Goal: Task Accomplishment & Management: Use online tool/utility

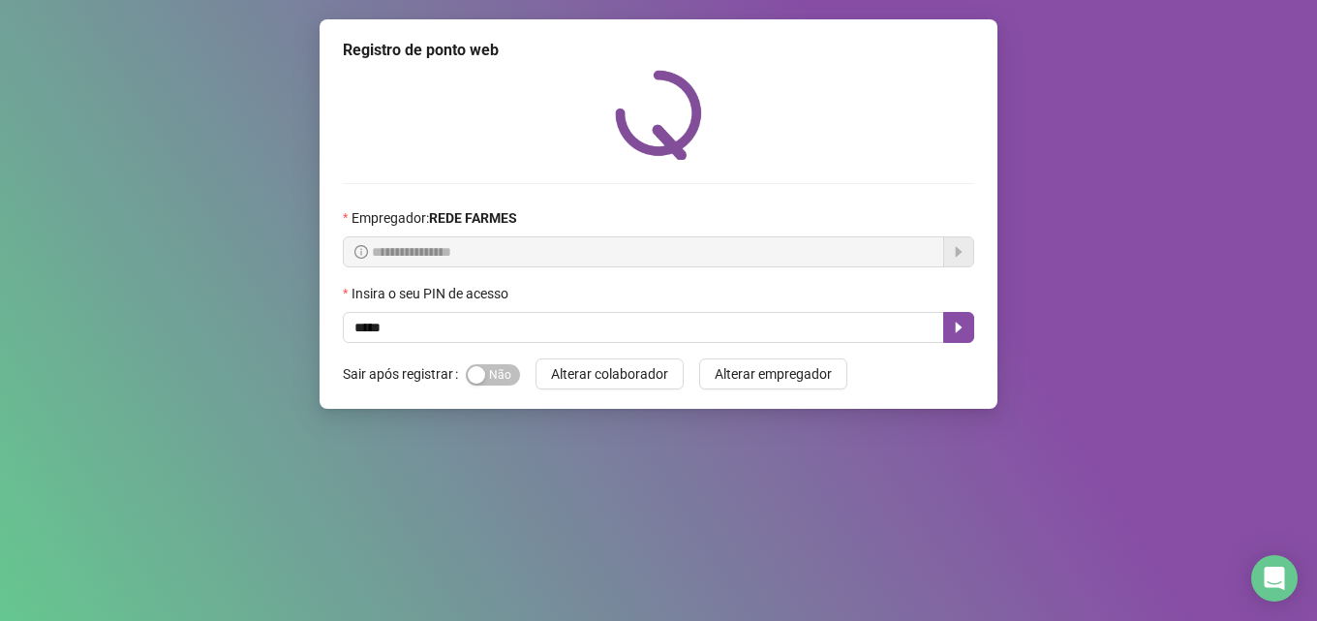
type input "*****"
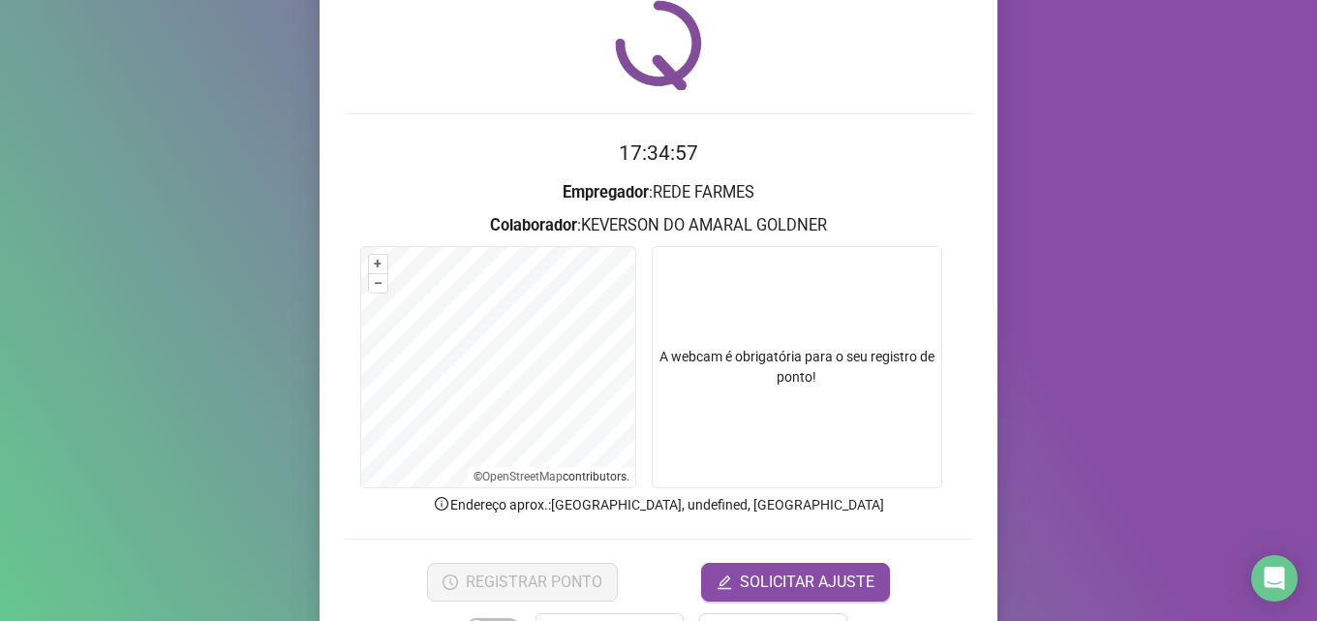
scroll to position [136, 0]
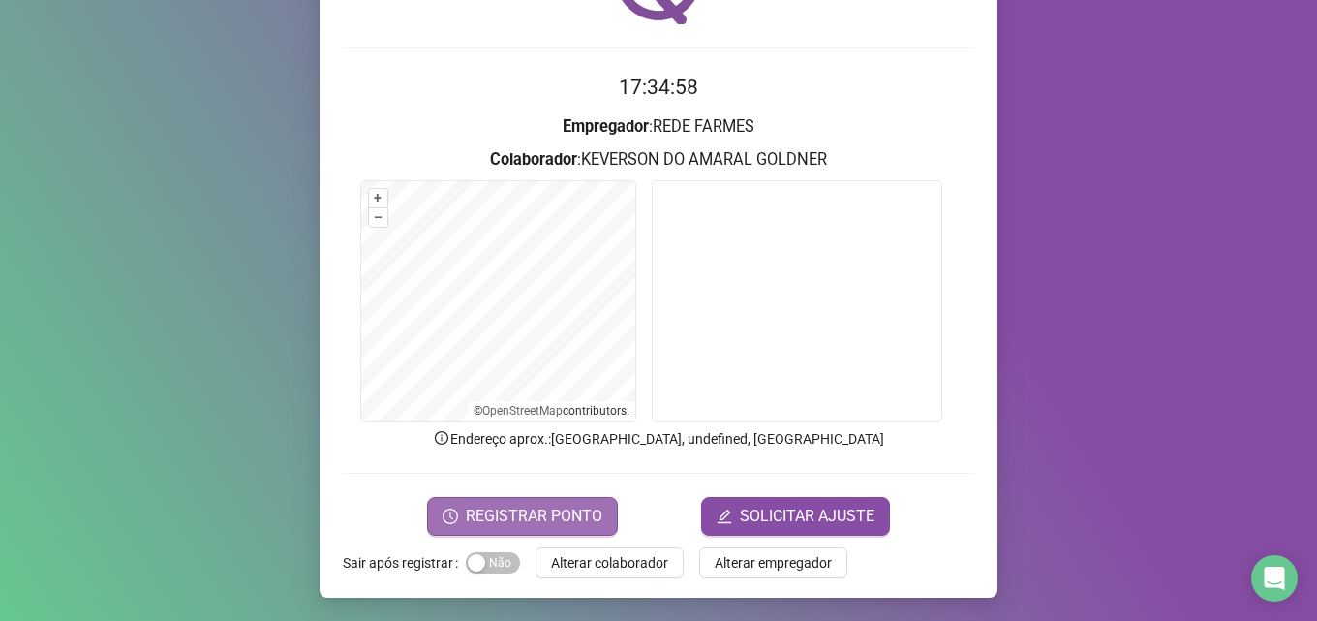
click at [549, 526] on span "REGISTRAR PONTO" at bounding box center [534, 515] width 136 height 23
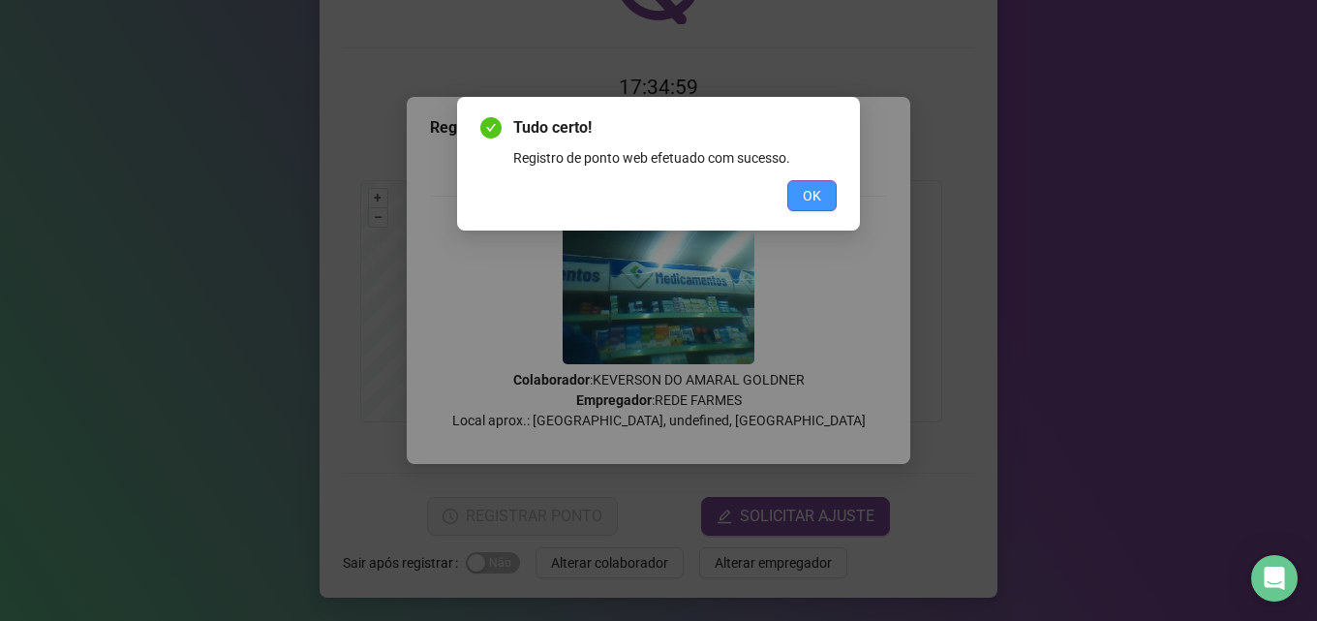
click at [804, 197] on span "OK" at bounding box center [812, 195] width 18 height 21
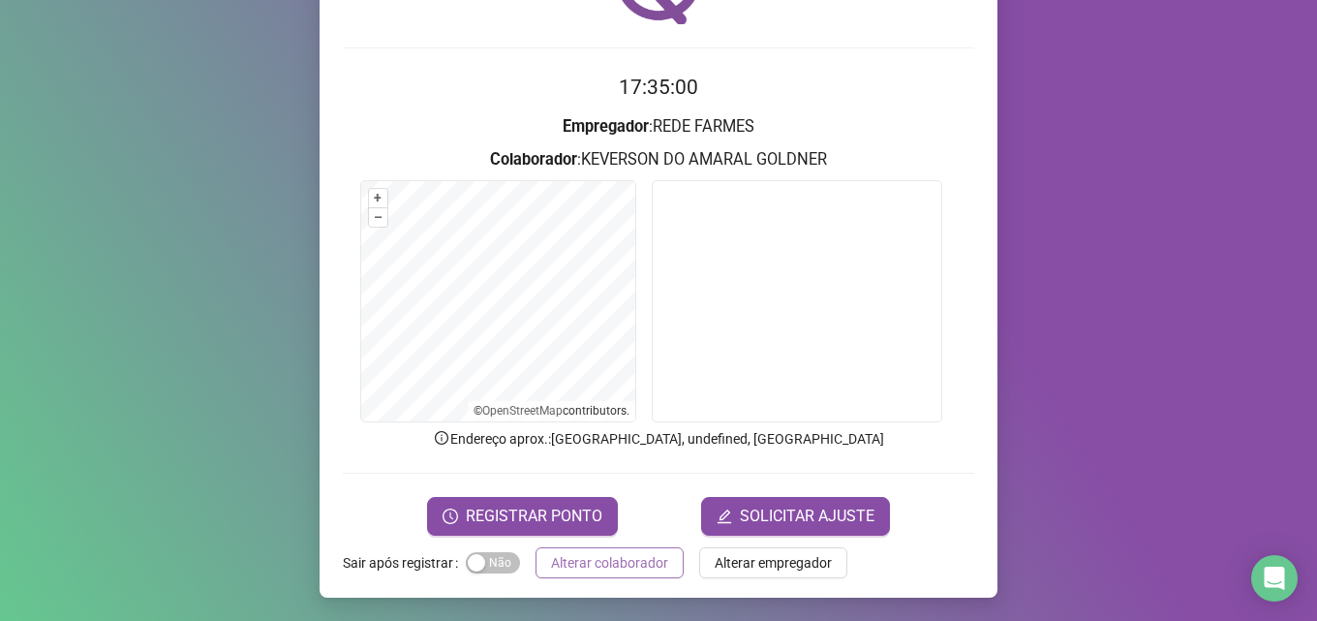
click at [610, 550] on button "Alterar colaborador" at bounding box center [609, 562] width 148 height 31
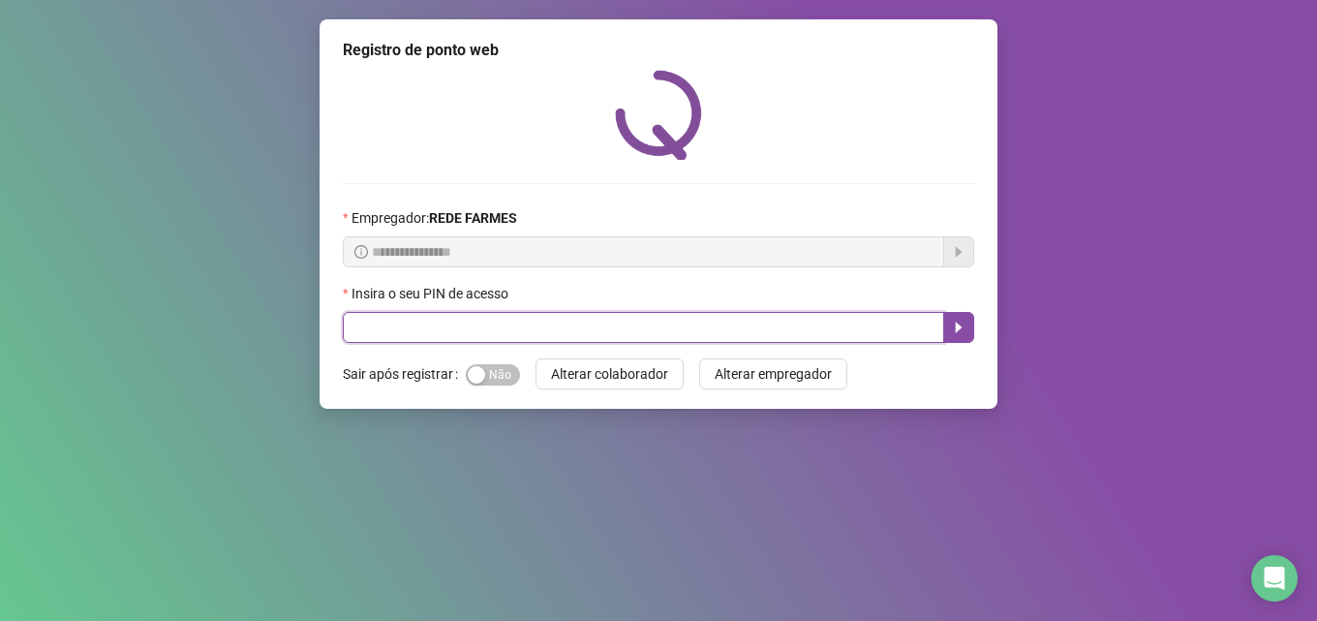
click at [572, 329] on input "text" at bounding box center [643, 327] width 601 height 31
type input "*****"
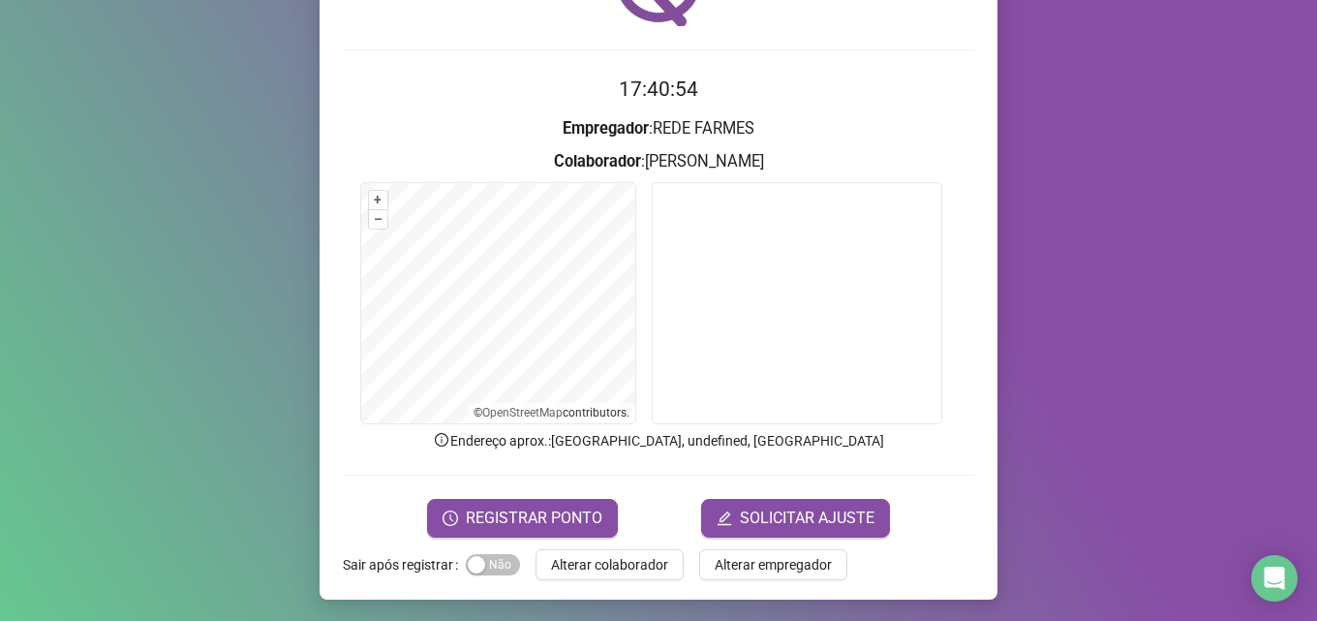
scroll to position [136, 0]
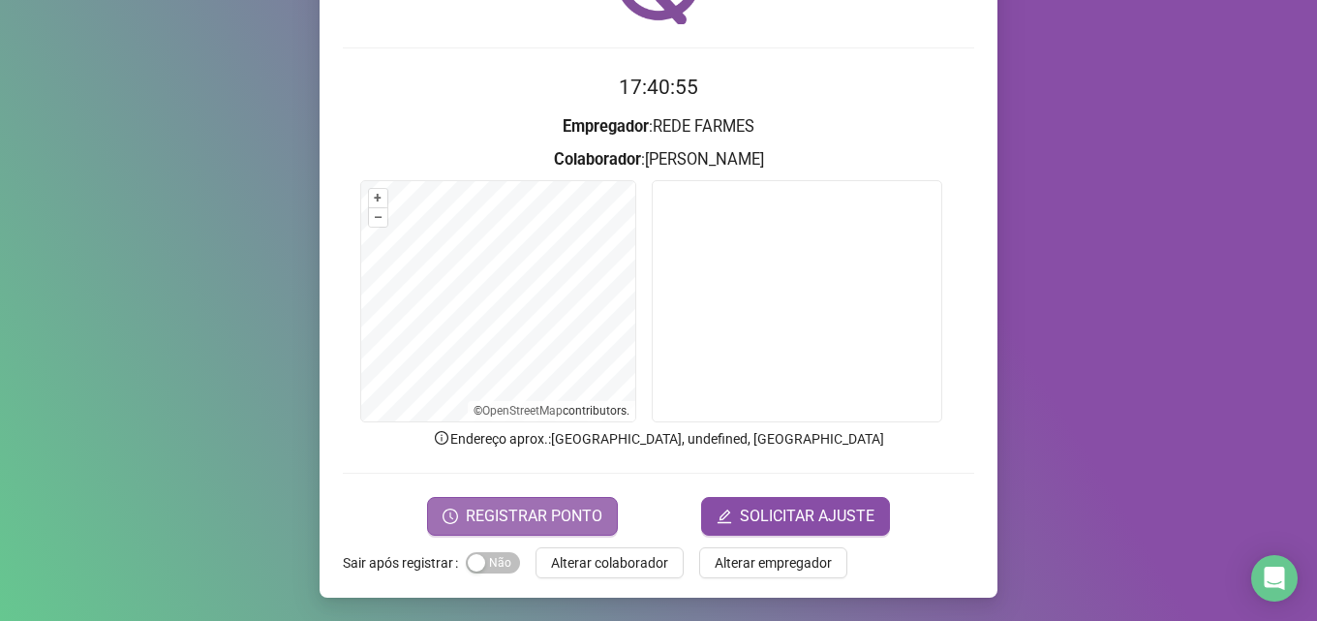
click at [545, 507] on span "REGISTRAR PONTO" at bounding box center [534, 515] width 136 height 23
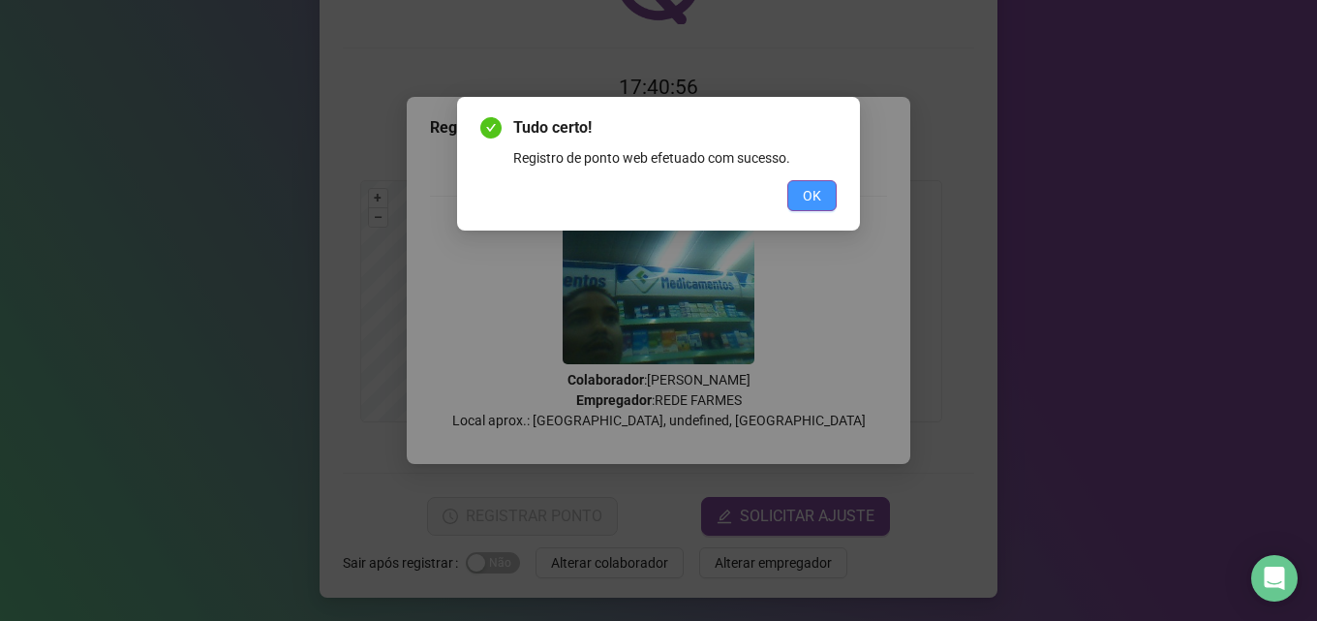
click at [806, 193] on span "OK" at bounding box center [812, 195] width 18 height 21
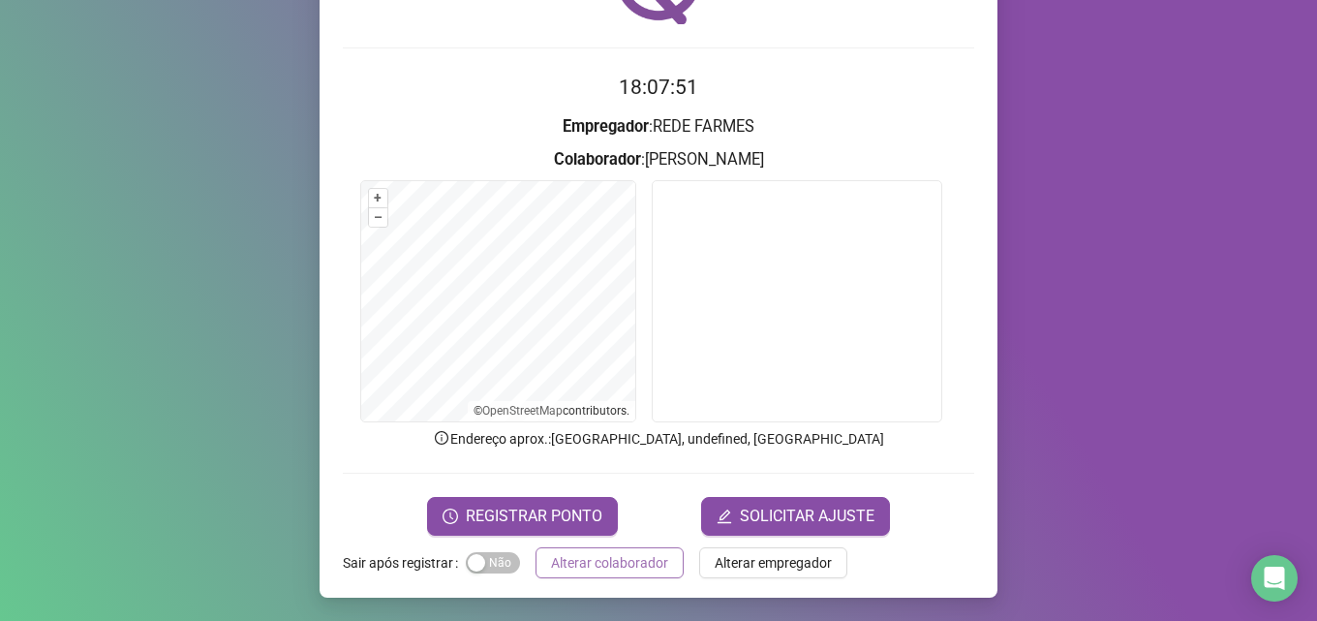
click at [625, 567] on span "Alterar colaborador" at bounding box center [609, 562] width 117 height 21
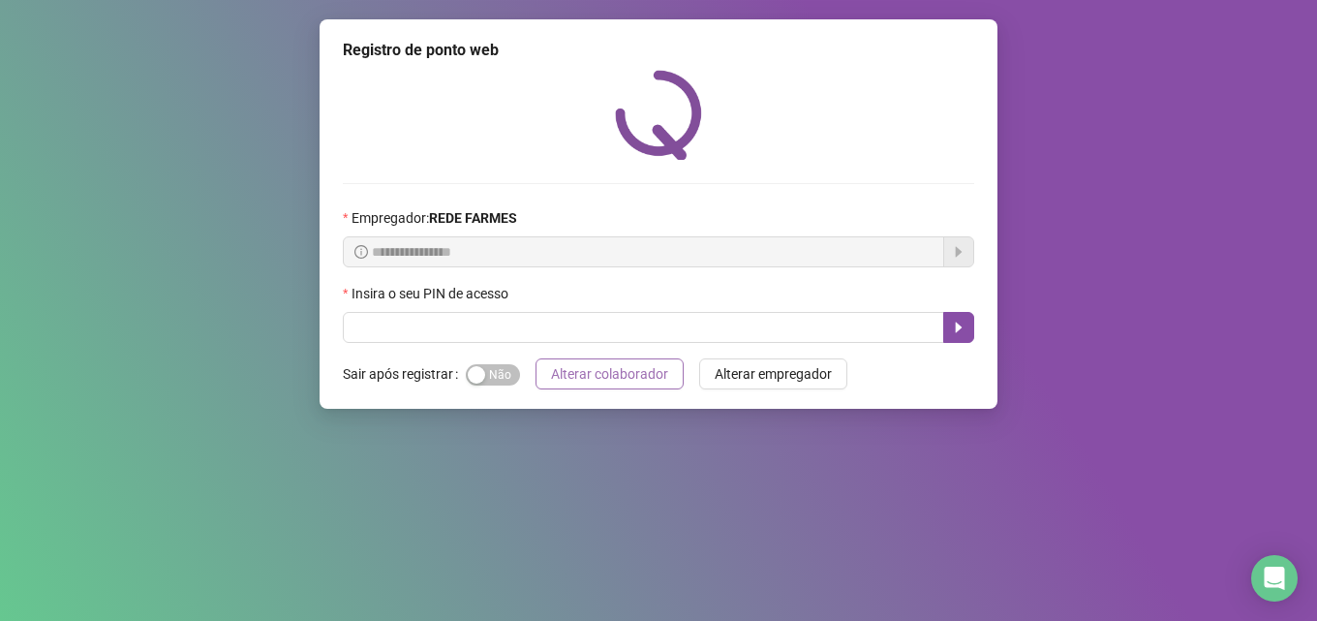
scroll to position [0, 0]
